Goal: Task Accomplishment & Management: Manage account settings

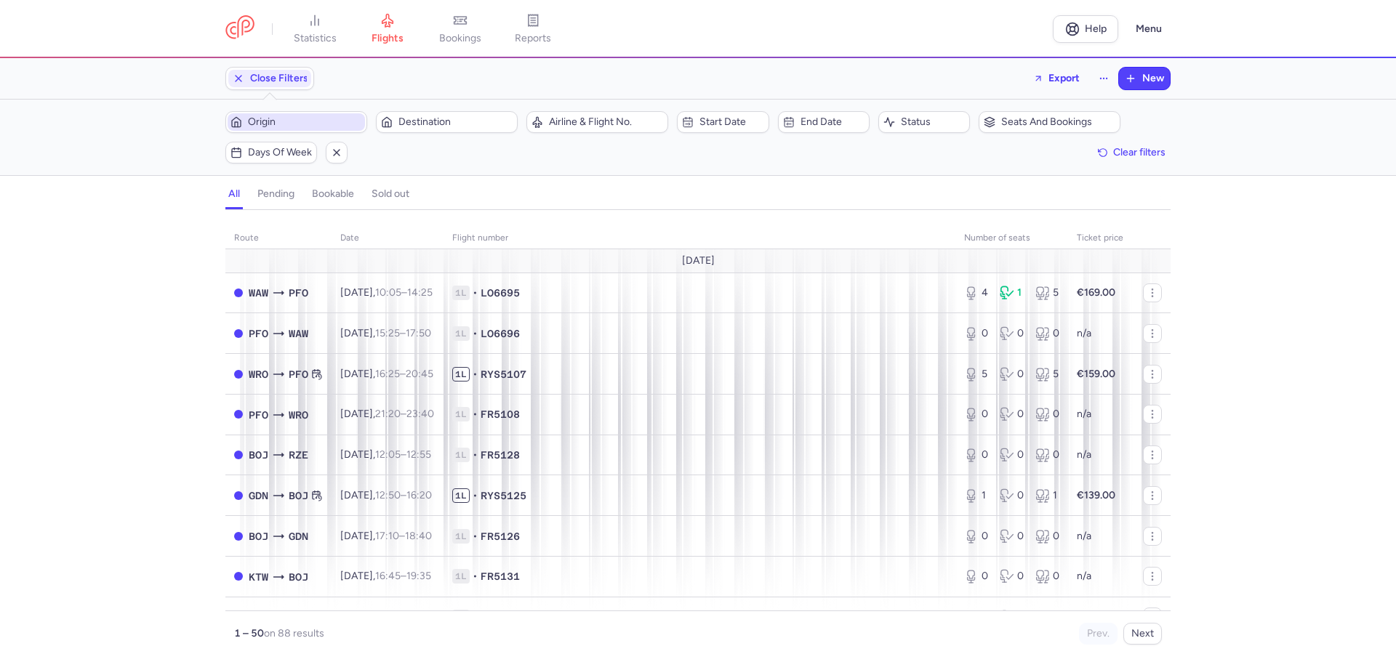
click at [271, 118] on span "Origin" at bounding box center [305, 122] width 114 height 12
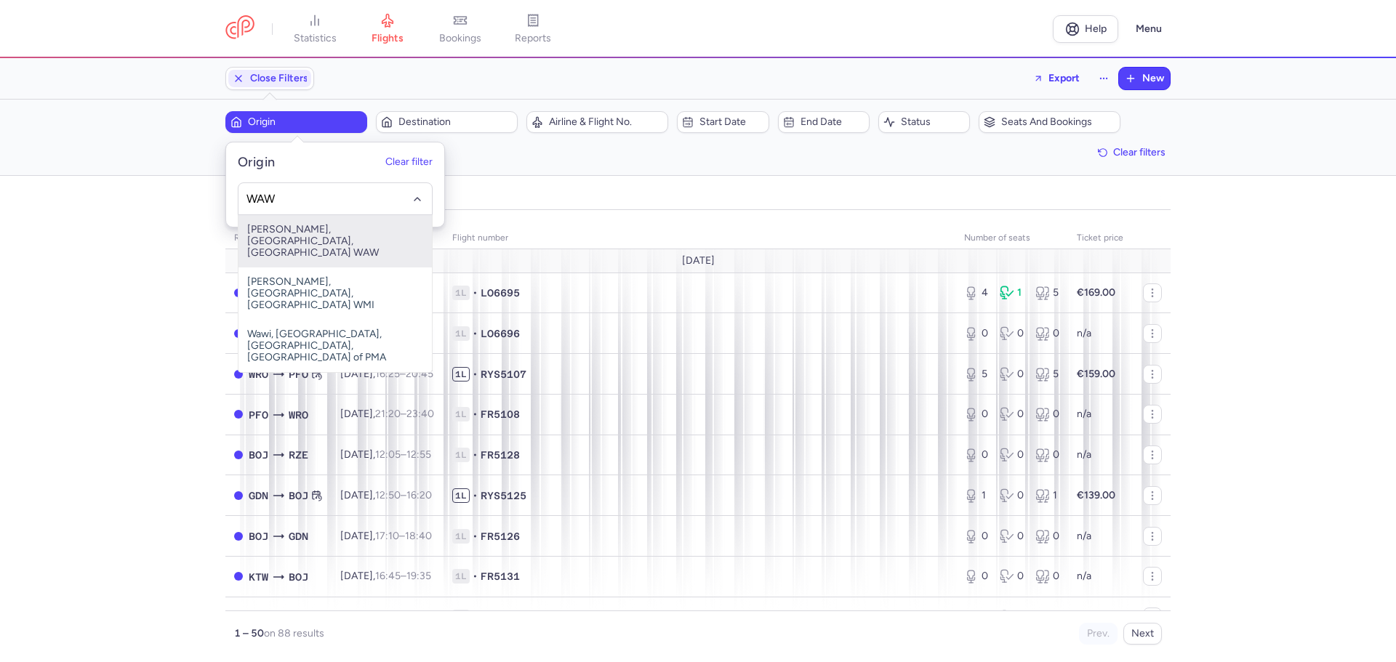
click at [345, 228] on span "[PERSON_NAME], [GEOGRAPHIC_DATA], [GEOGRAPHIC_DATA] WAW" at bounding box center [334, 241] width 193 height 52
type input "WAW"
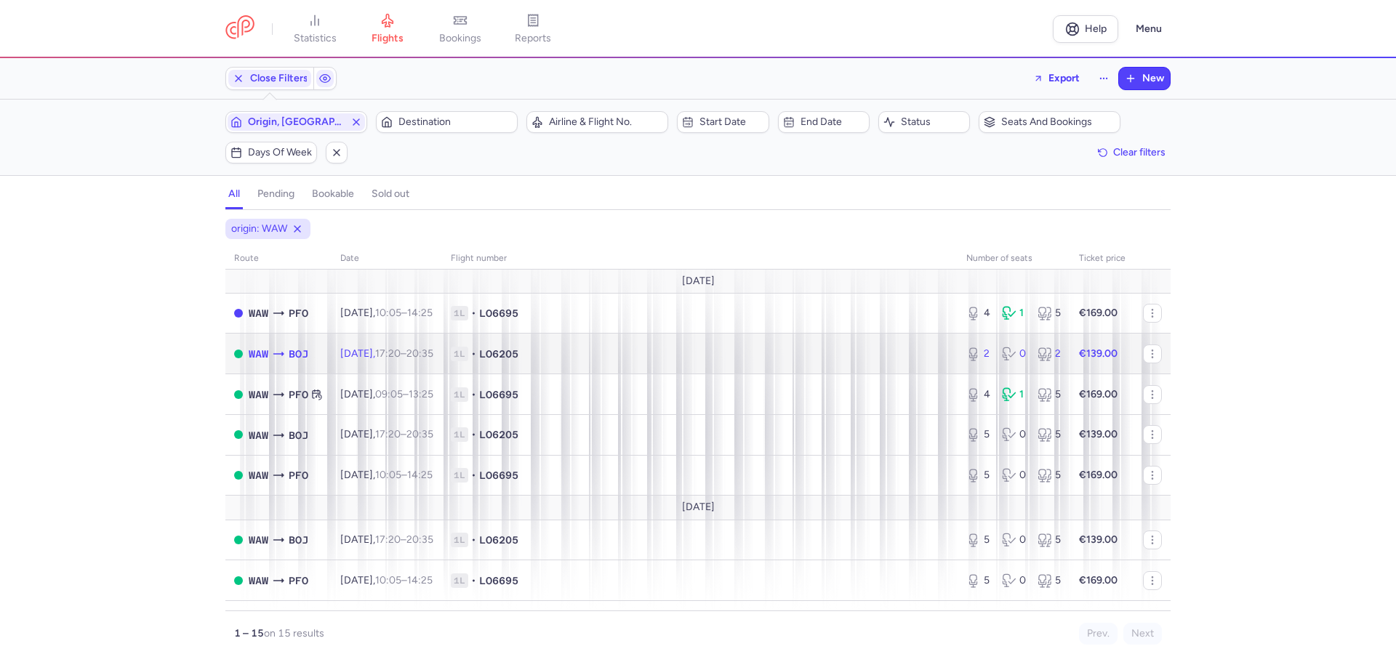
click at [847, 358] on span "1L • LO6205" at bounding box center [700, 354] width 498 height 15
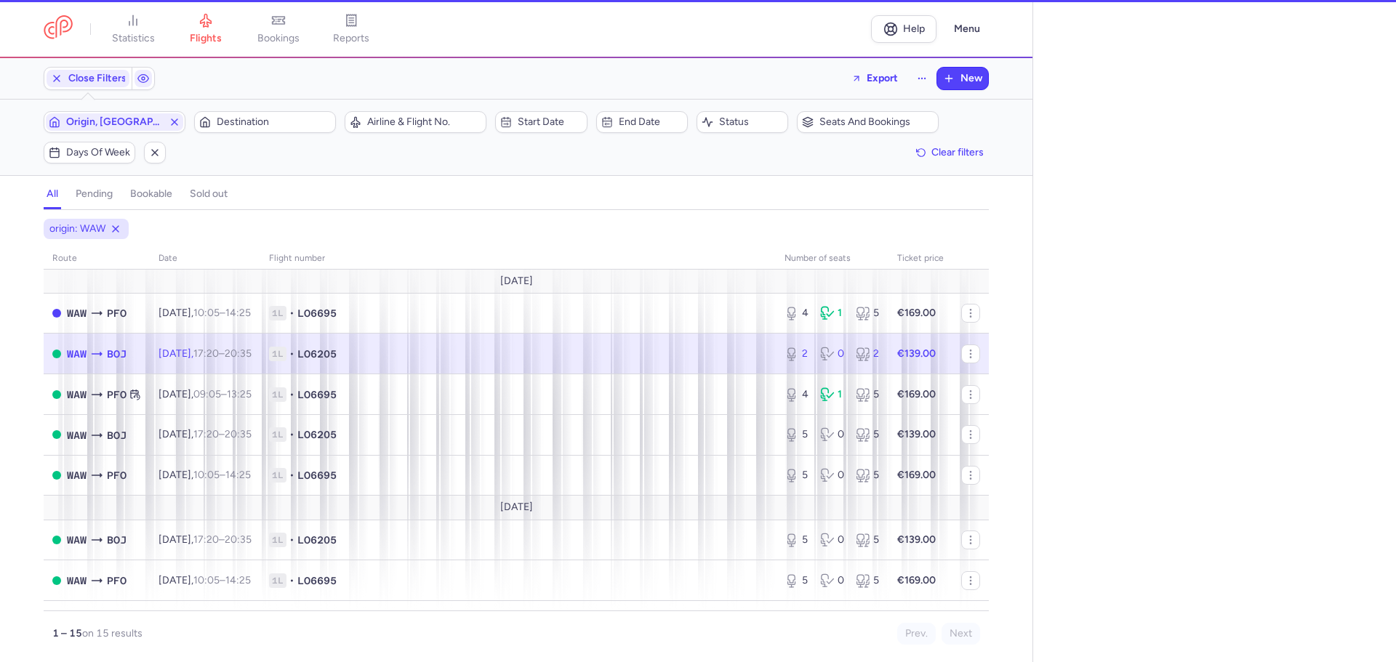
select select "days"
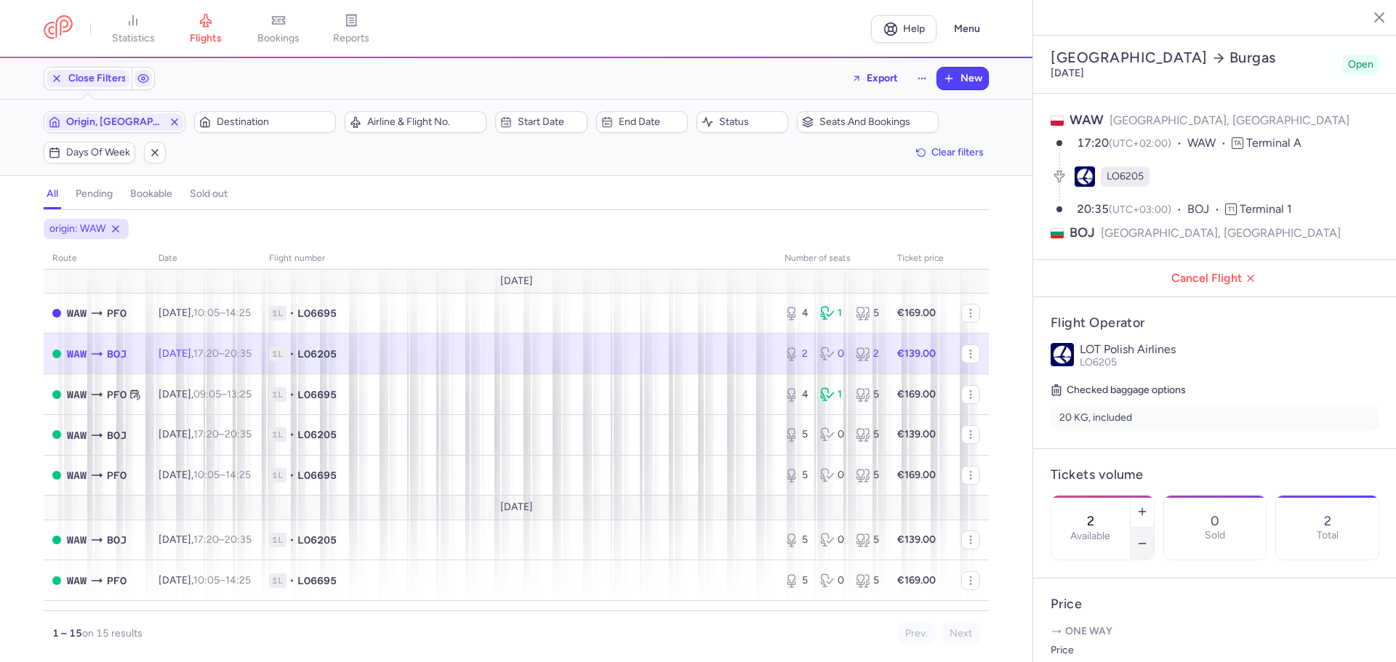
click at [1148, 538] on icon "button" at bounding box center [1142, 544] width 12 height 12
type input "0"
click at [1106, 630] on span "Save changes" at bounding box center [1099, 633] width 72 height 13
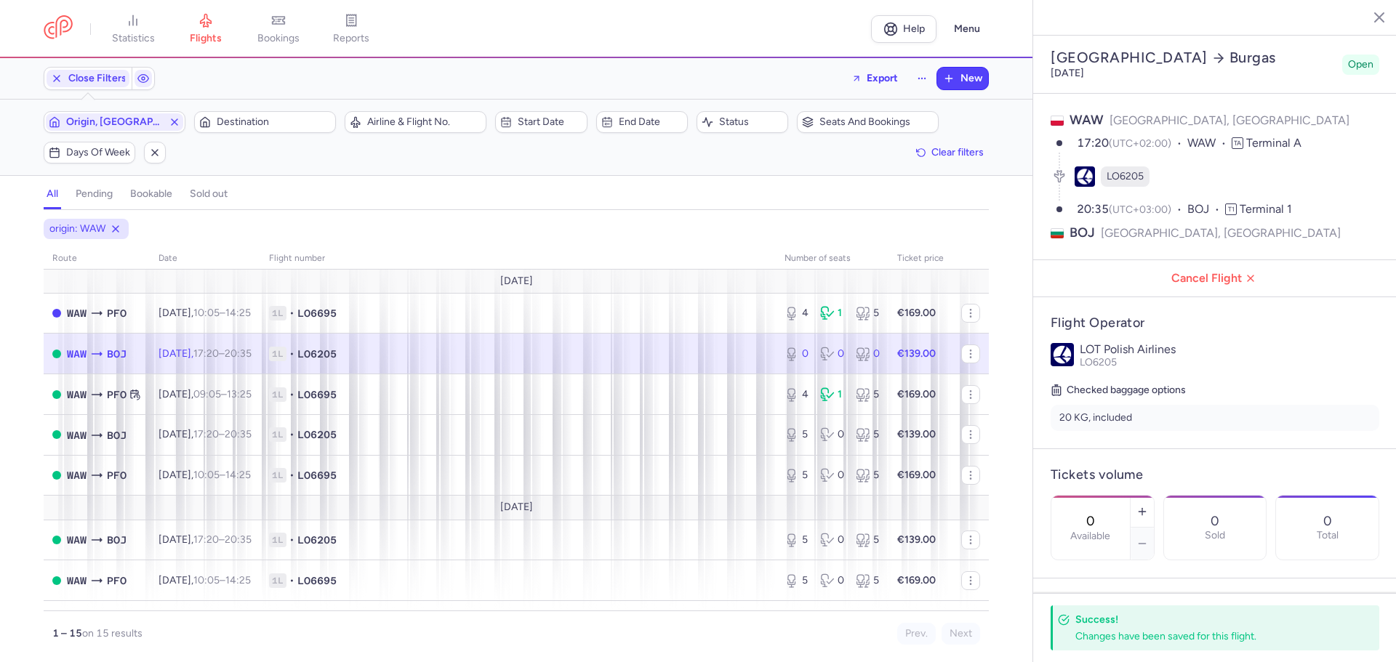
click at [1142, 334] on article "Flight Operator LOT Polish Airlines LO6205 Checked baggage options 20 KG, inclu…" at bounding box center [1215, 372] width 364 height 151
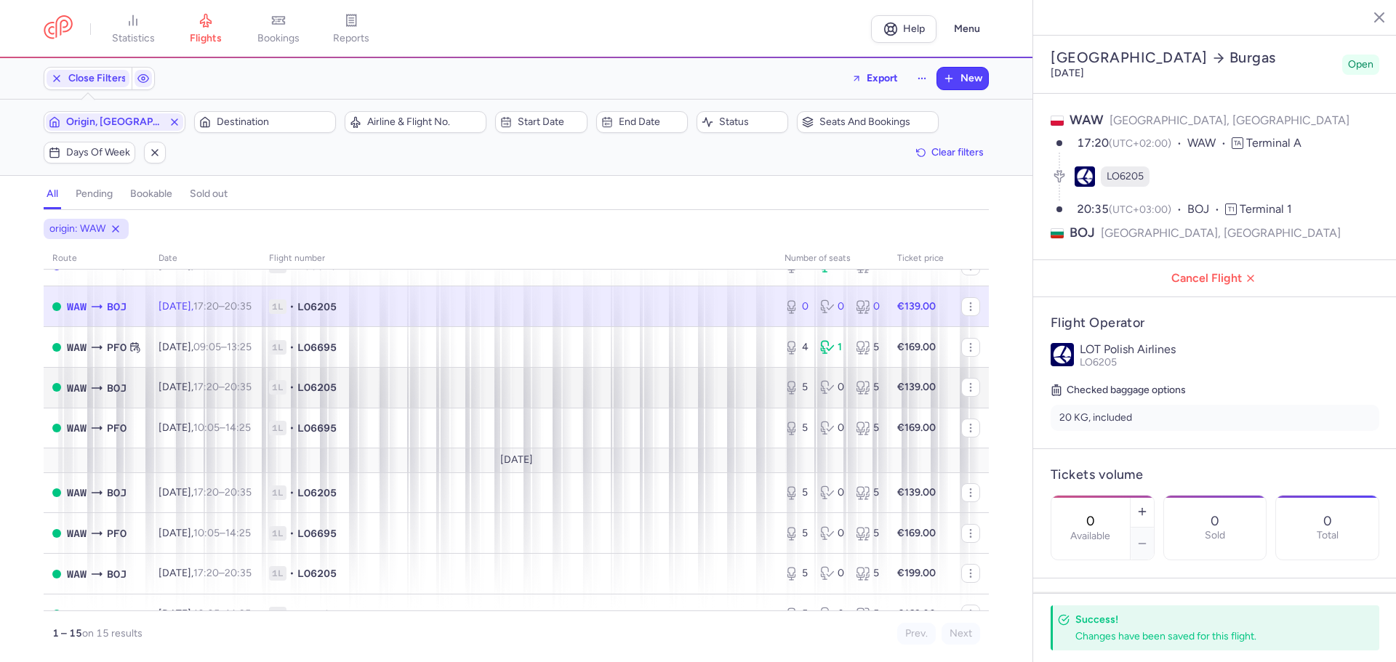
scroll to position [73, 0]
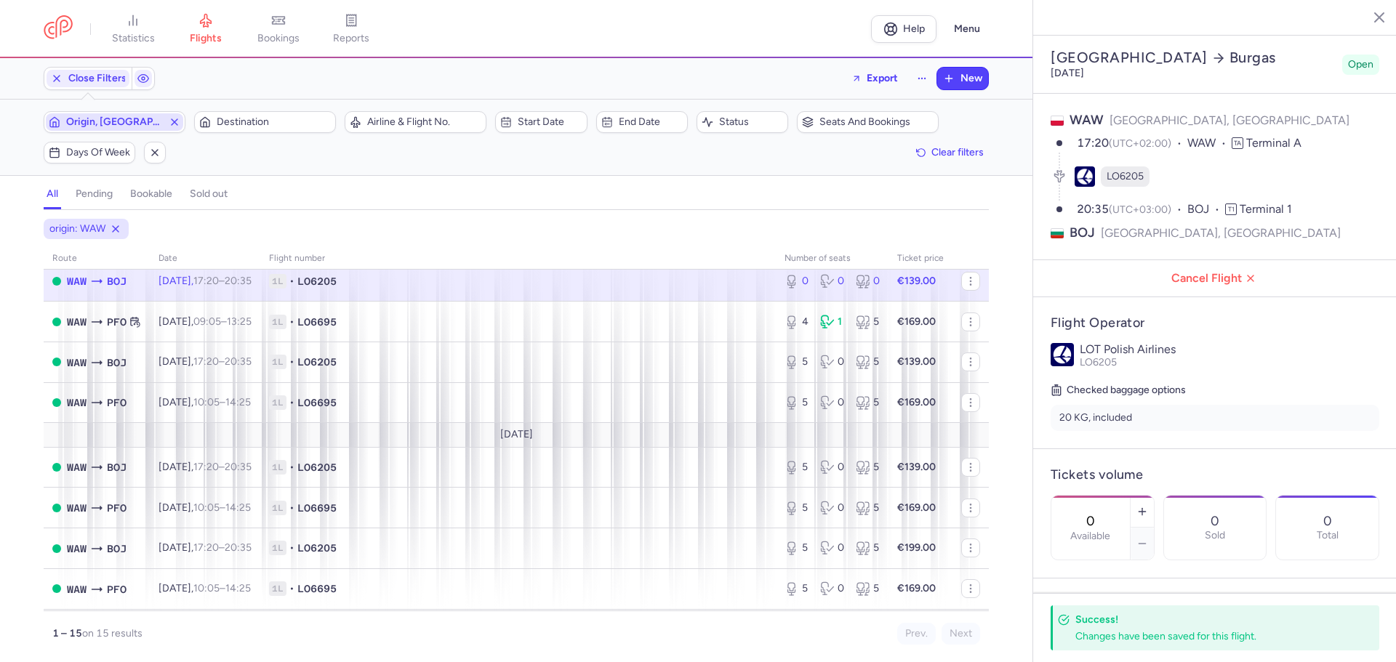
click at [163, 121] on span "Origin, [GEOGRAPHIC_DATA]" at bounding box center [114, 122] width 97 height 12
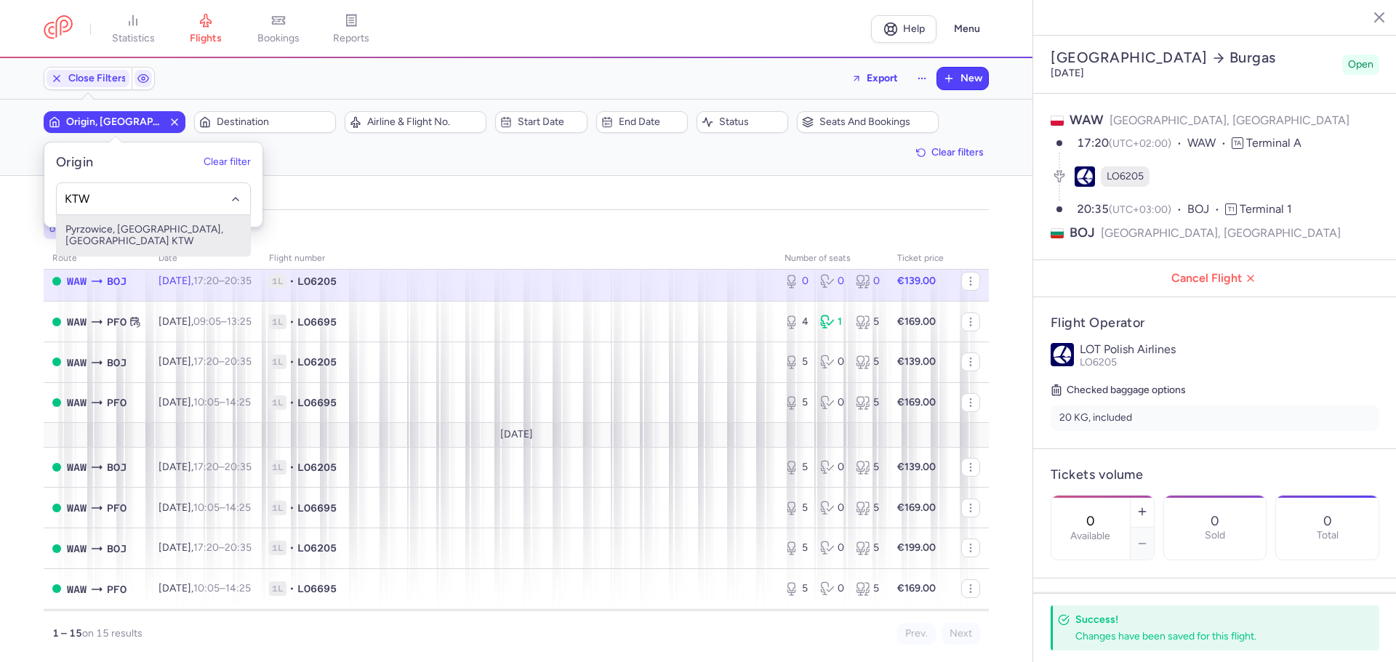
click at [124, 233] on span "Pyrzowice, [GEOGRAPHIC_DATA], [GEOGRAPHIC_DATA] KTW" at bounding box center [153, 235] width 193 height 41
type input "KTW"
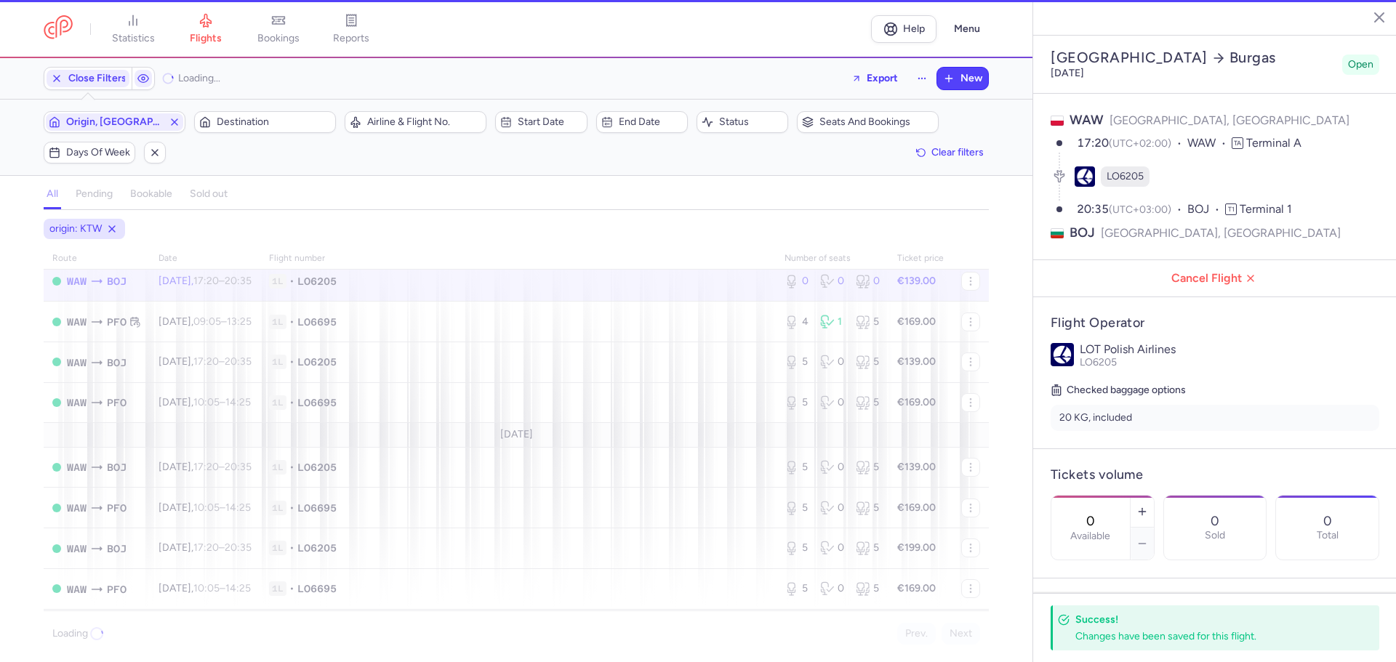
scroll to position [71, 0]
